Goal: Transaction & Acquisition: Purchase product/service

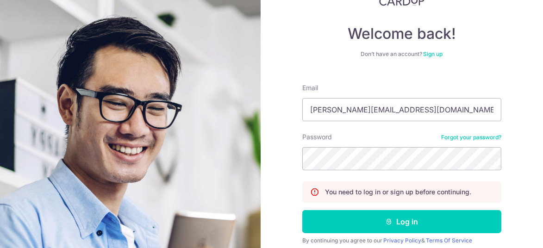
scroll to position [74, 0]
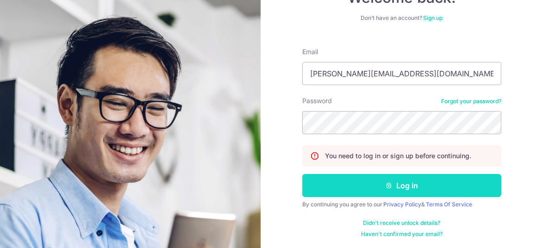
click at [399, 185] on button "Log in" at bounding box center [401, 185] width 199 height 23
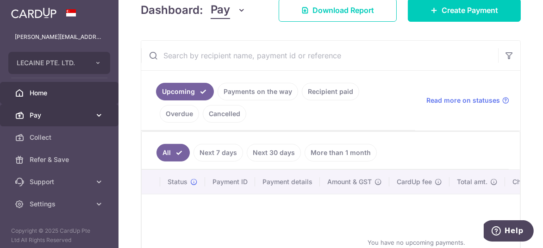
click at [55, 116] on span "Pay" at bounding box center [60, 115] width 61 height 9
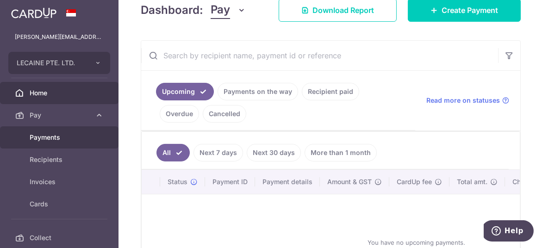
click at [51, 133] on span "Payments" at bounding box center [60, 137] width 61 height 9
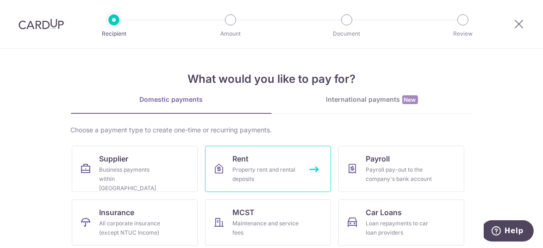
click at [262, 174] on div "Property rent and rental deposits" at bounding box center [266, 174] width 67 height 19
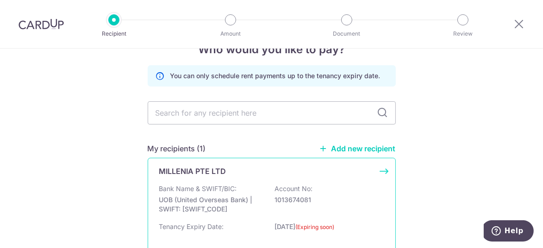
scroll to position [46, 0]
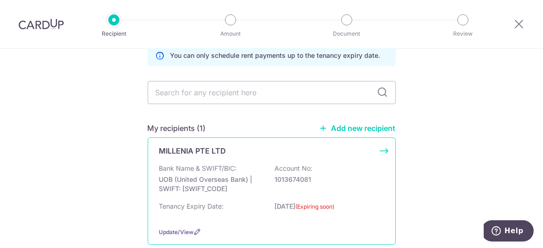
click at [221, 162] on div "MILLENIA PTE LTD Bank Name & SWIFT/BIC: UOB (United Overseas Bank) | SWIFT: UOV…" at bounding box center [272, 190] width 248 height 107
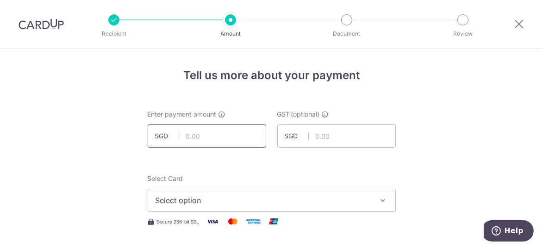
click at [211, 138] on input "text" at bounding box center [207, 136] width 118 height 23
paste input "13,607.33"
type input "13,607.33"
click at [313, 136] on input "text" at bounding box center [336, 136] width 118 height 23
paste input "1,224.66"
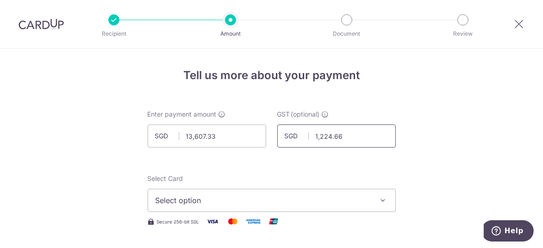
type input "1,224.66"
click at [284, 201] on span "Select option" at bounding box center [264, 200] width 216 height 11
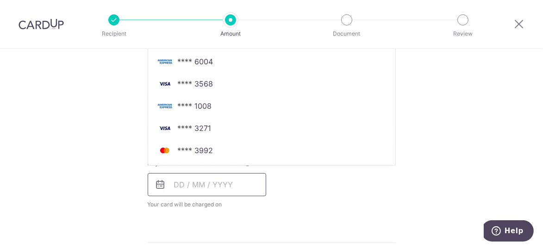
scroll to position [324, 0]
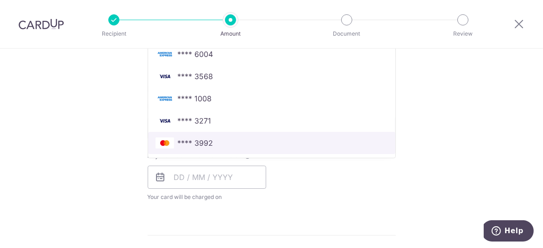
click at [193, 142] on span "**** 3992" at bounding box center [196, 142] width 36 height 11
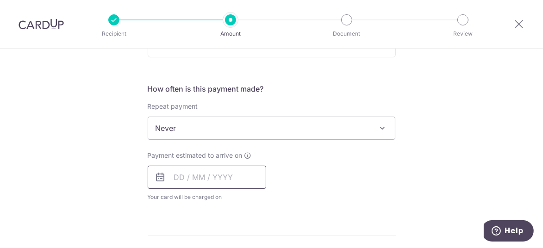
click at [179, 172] on input "text" at bounding box center [207, 177] width 118 height 23
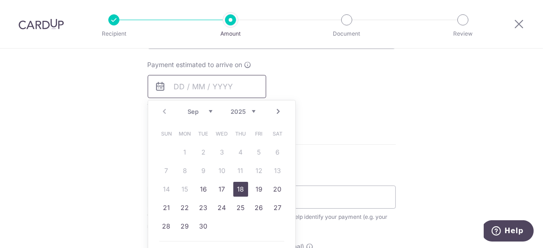
scroll to position [417, 0]
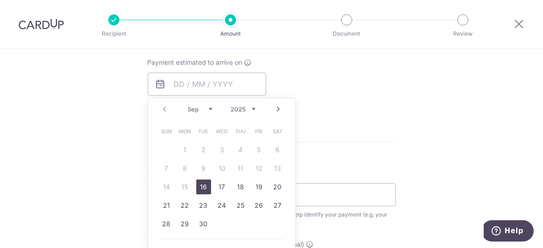
click at [204, 185] on link "16" at bounding box center [203, 187] width 15 height 15
type input "16/09/2025"
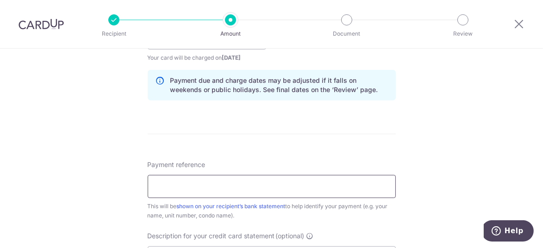
scroll to position [509, 0]
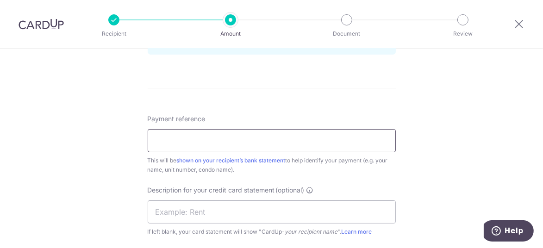
click at [187, 132] on input "Payment reference" at bounding box center [272, 140] width 248 height 23
paste input "100000036540, 100000036524"
click at [206, 138] on input "100000036540, 100000036524" at bounding box center [272, 140] width 248 height 23
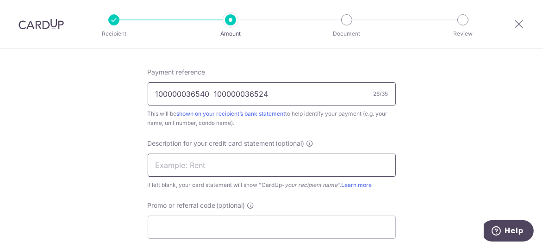
type input "100000036540 100000036524"
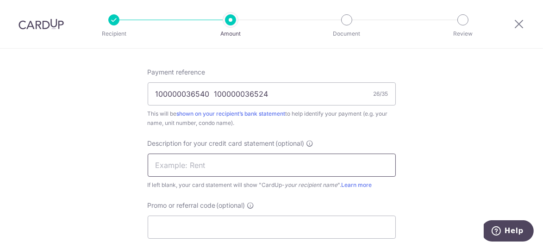
click at [212, 159] on input "text" at bounding box center [272, 165] width 248 height 23
type input "Rent"
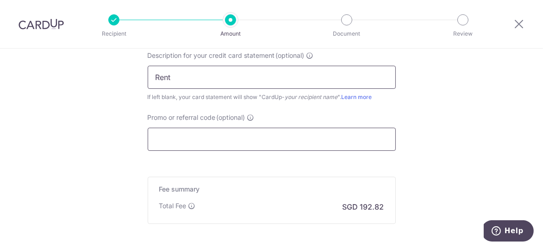
scroll to position [642, 0]
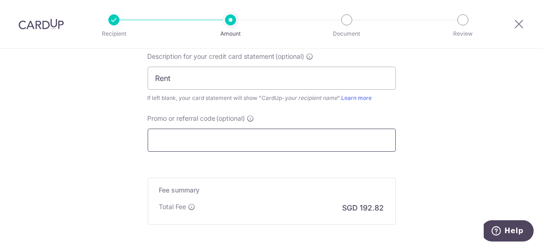
click at [221, 143] on input "Promo or referral code (optional)" at bounding box center [272, 140] width 248 height 23
paste input "LECAINE179"
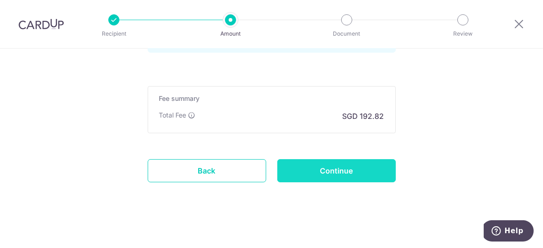
scroll to position [776, 0]
type input "LECAINE179"
click at [330, 162] on input "Continue" at bounding box center [336, 170] width 118 height 23
type input "Create Schedule"
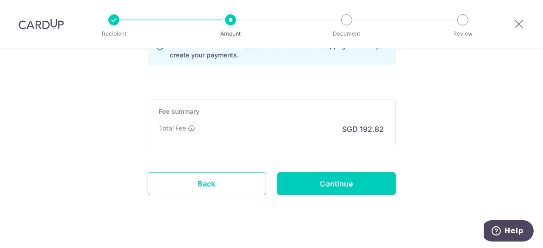
scroll to position [789, 0]
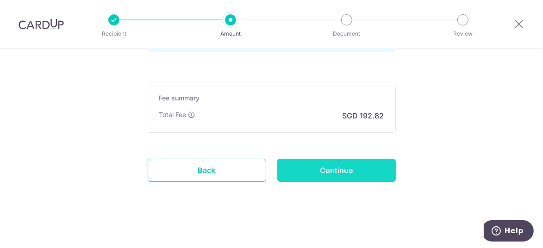
click at [329, 167] on input "Continue" at bounding box center [336, 170] width 118 height 23
type input "Update Schedule"
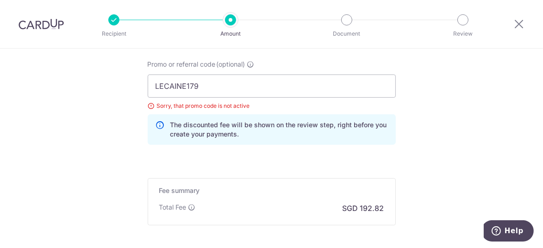
scroll to position [650, 0]
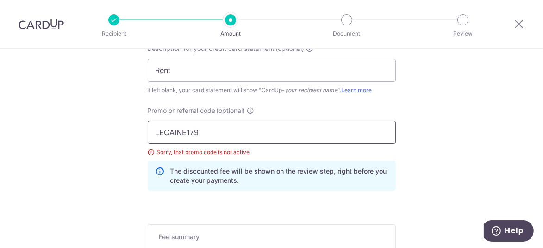
drag, startPoint x: 222, startPoint y: 128, endPoint x: 134, endPoint y: 143, distance: 89.2
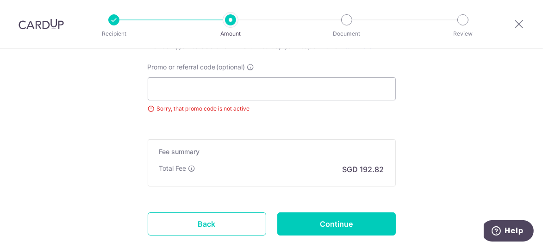
scroll to position [743, 0]
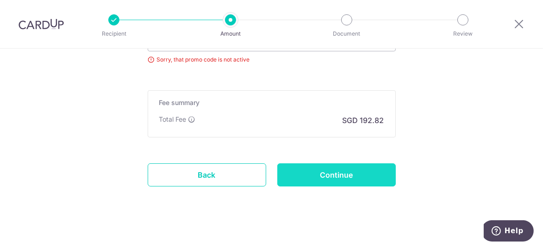
click at [367, 168] on input "Continue" at bounding box center [336, 174] width 118 height 23
type input "Update Schedule"
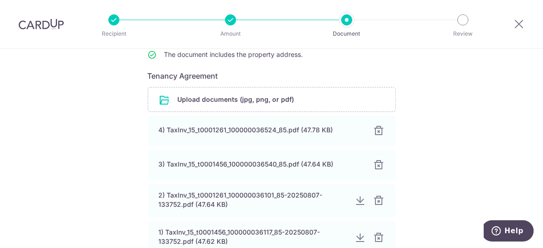
scroll to position [185, 0]
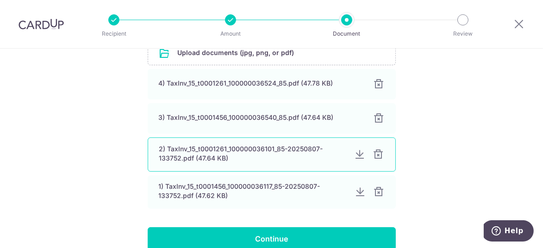
click at [378, 156] on div at bounding box center [378, 154] width 11 height 11
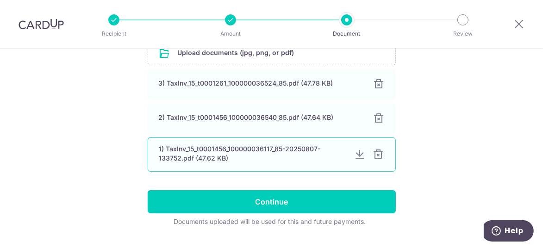
click at [374, 155] on div at bounding box center [378, 154] width 11 height 11
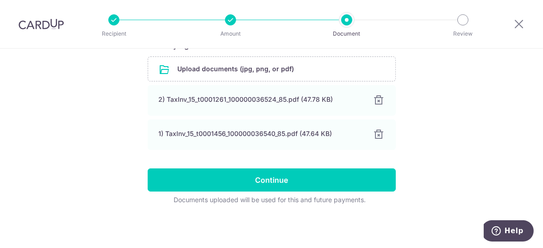
scroll to position [168, 0]
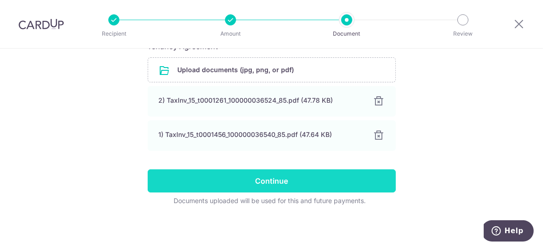
click at [324, 181] on input "Continue" at bounding box center [272, 180] width 248 height 23
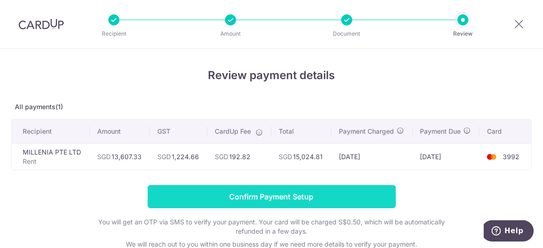
click at [304, 200] on input "Confirm Payment Setup" at bounding box center [272, 196] width 248 height 23
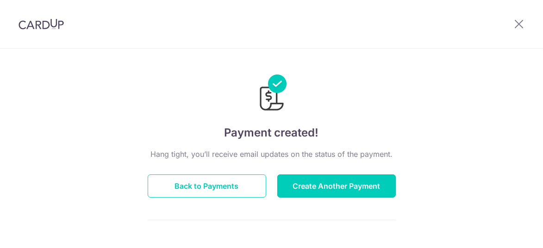
click at [309, 187] on button "Create Another Payment" at bounding box center [336, 185] width 118 height 23
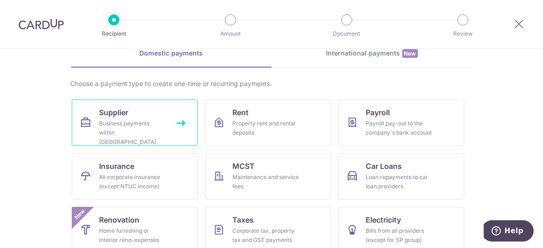
click at [150, 138] on link "Supplier Business payments within [GEOGRAPHIC_DATA]" at bounding box center [135, 123] width 126 height 46
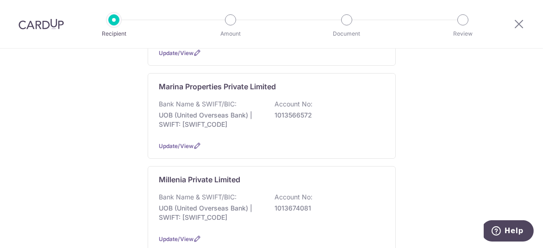
scroll to position [602, 0]
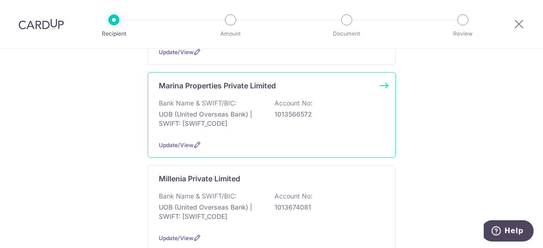
click at [213, 110] on p "UOB (United Overseas Bank) | SWIFT: [SWIFT_CODE]" at bounding box center [211, 119] width 104 height 19
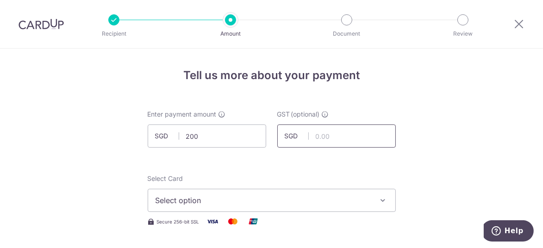
type input "200.00"
type input "18.00"
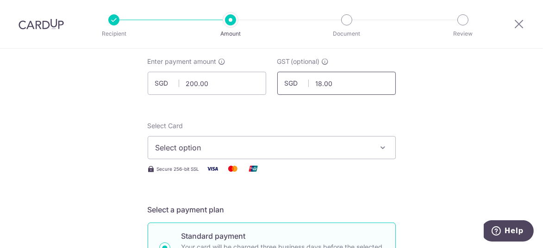
scroll to position [93, 0]
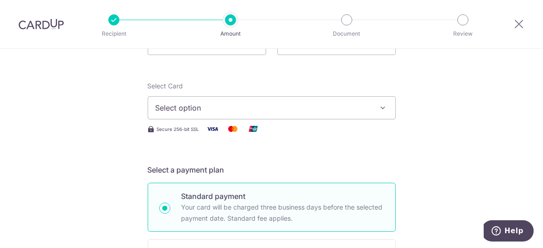
click at [262, 112] on span "Select option" at bounding box center [264, 107] width 216 height 11
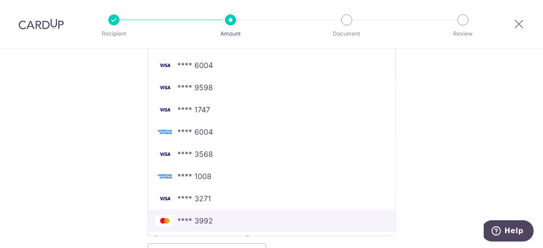
scroll to position [324, 0]
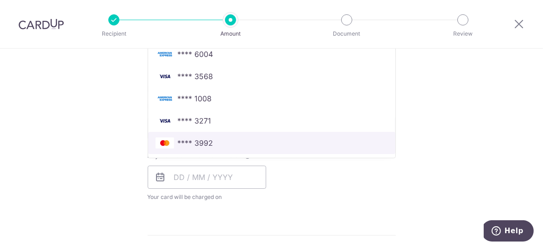
drag, startPoint x: 189, startPoint y: 144, endPoint x: 261, endPoint y: 143, distance: 71.7
click at [190, 144] on span "**** 3992" at bounding box center [196, 142] width 36 height 11
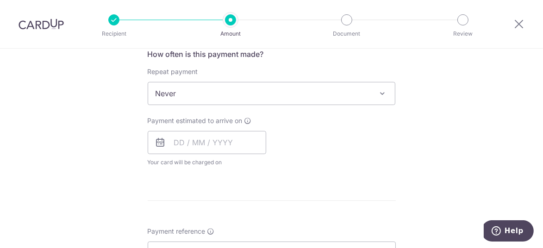
scroll to position [370, 0]
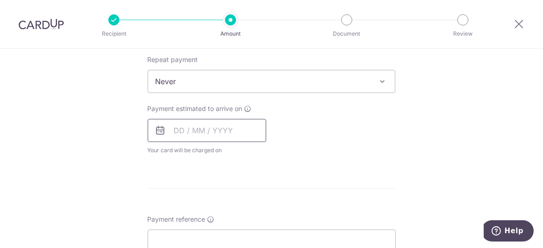
click at [189, 139] on input "text" at bounding box center [207, 130] width 118 height 23
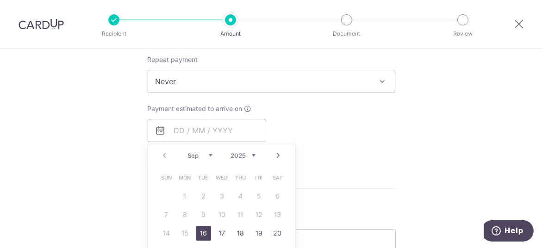
click at [205, 232] on link "16" at bounding box center [203, 233] width 15 height 15
type input "[DATE]"
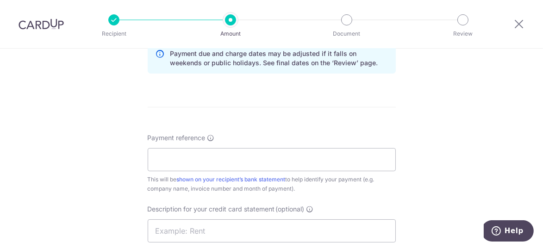
scroll to position [509, 0]
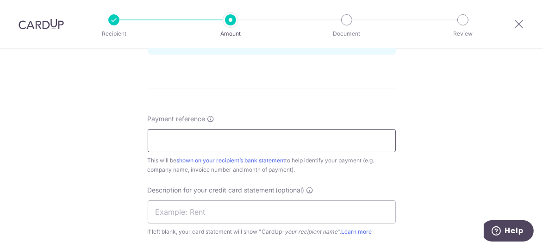
click at [276, 136] on input "Payment reference" at bounding box center [272, 140] width 248 height 23
paste input "100000005467"
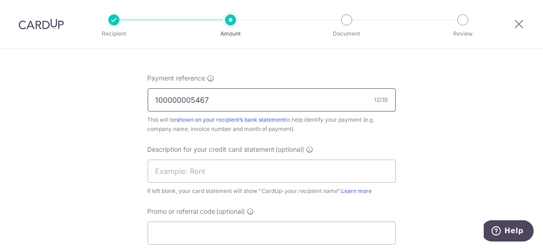
scroll to position [602, 0]
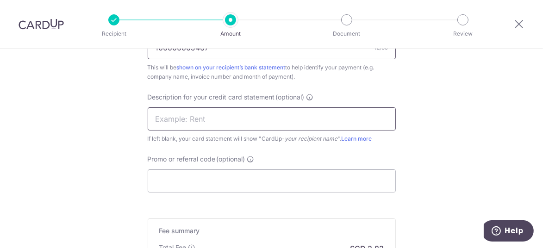
type input "100000005467"
click at [308, 126] on input "text" at bounding box center [272, 118] width 248 height 23
type input "Cleaning SVC"
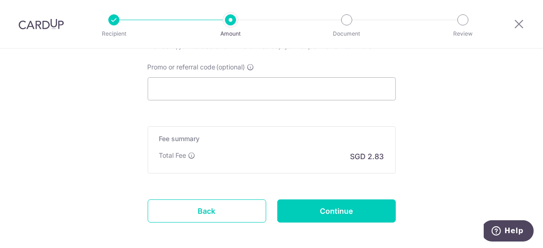
scroll to position [735, 0]
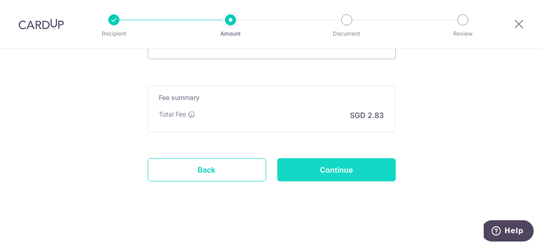
click at [336, 167] on input "Continue" at bounding box center [336, 169] width 118 height 23
type input "Create Schedule"
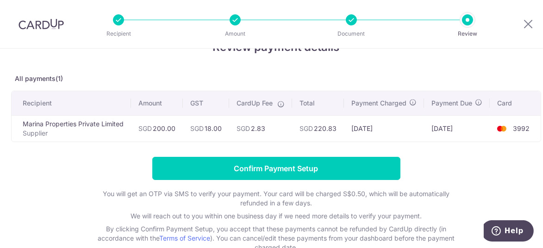
scroll to position [46, 0]
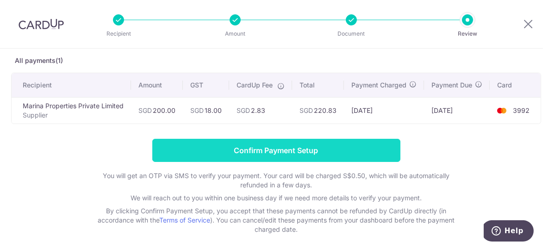
click at [322, 152] on input "Confirm Payment Setup" at bounding box center [276, 150] width 248 height 23
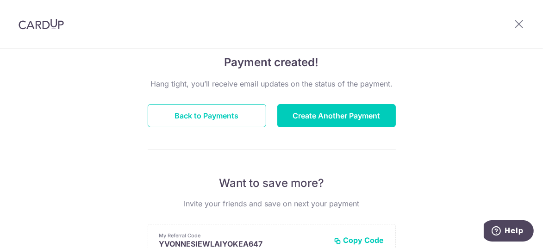
scroll to position [16, 0]
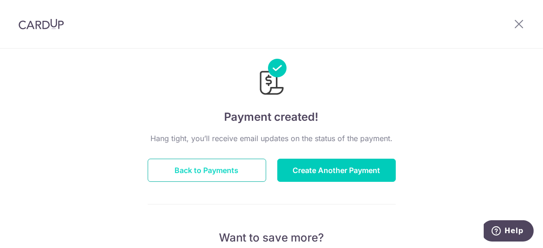
click at [213, 168] on button "Back to Payments" at bounding box center [207, 170] width 118 height 23
